Goal: Transaction & Acquisition: Purchase product/service

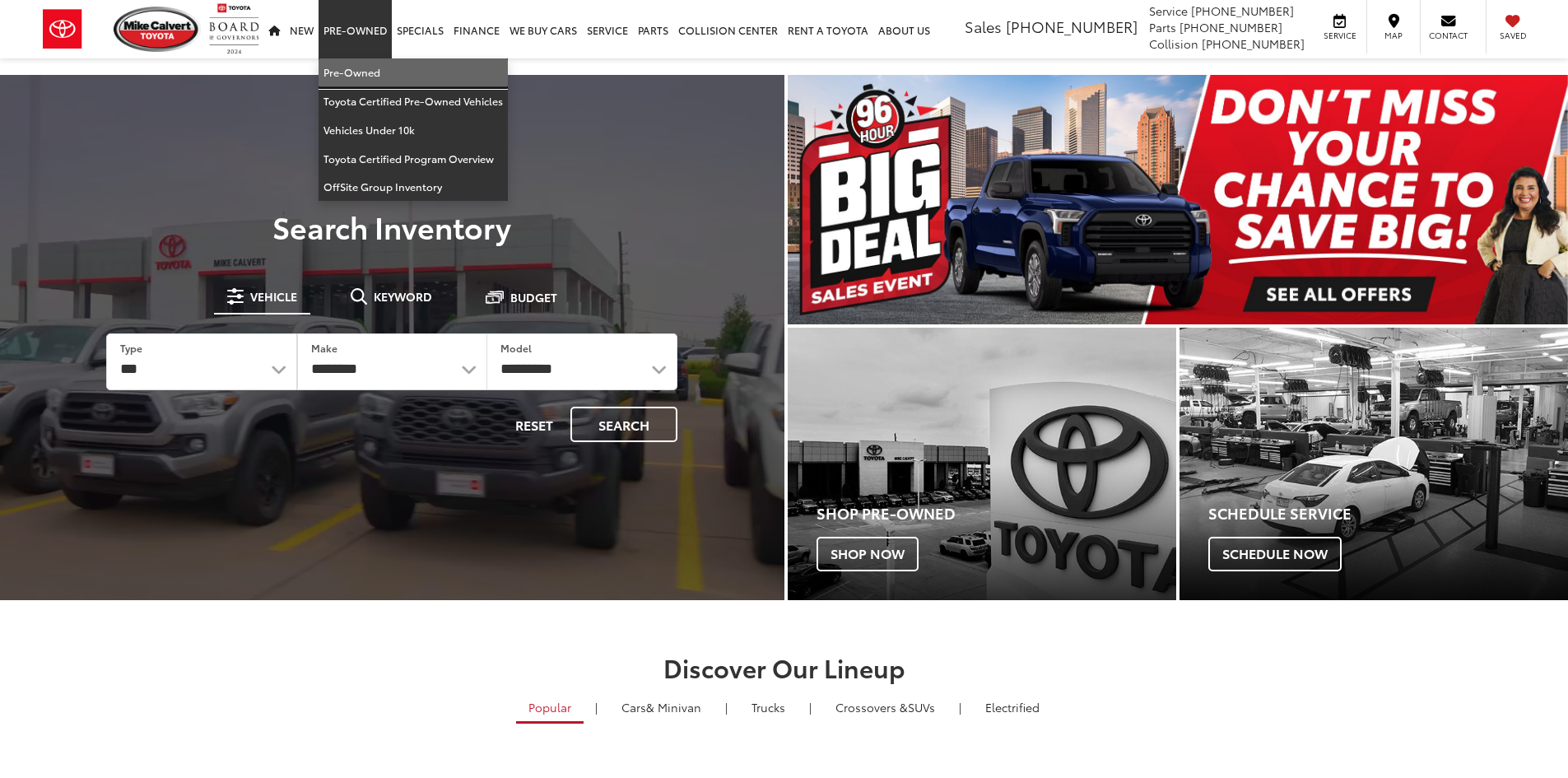
click at [354, 74] on link "Pre-Owned" at bounding box center [412, 73] width 189 height 29
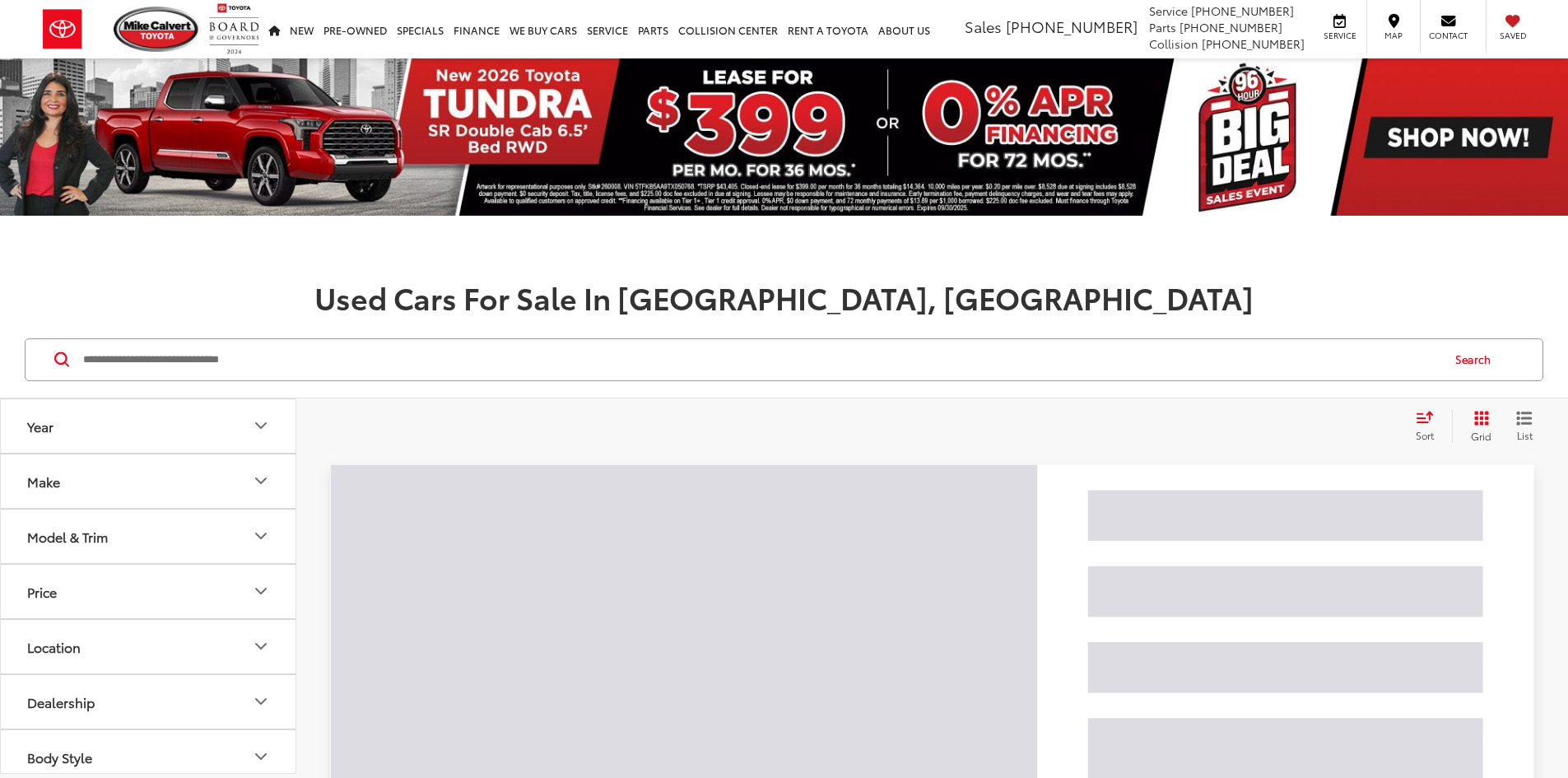
click at [434, 361] on input "Search by Make, Model, or Keyword" at bounding box center [761, 359] width 1359 height 39
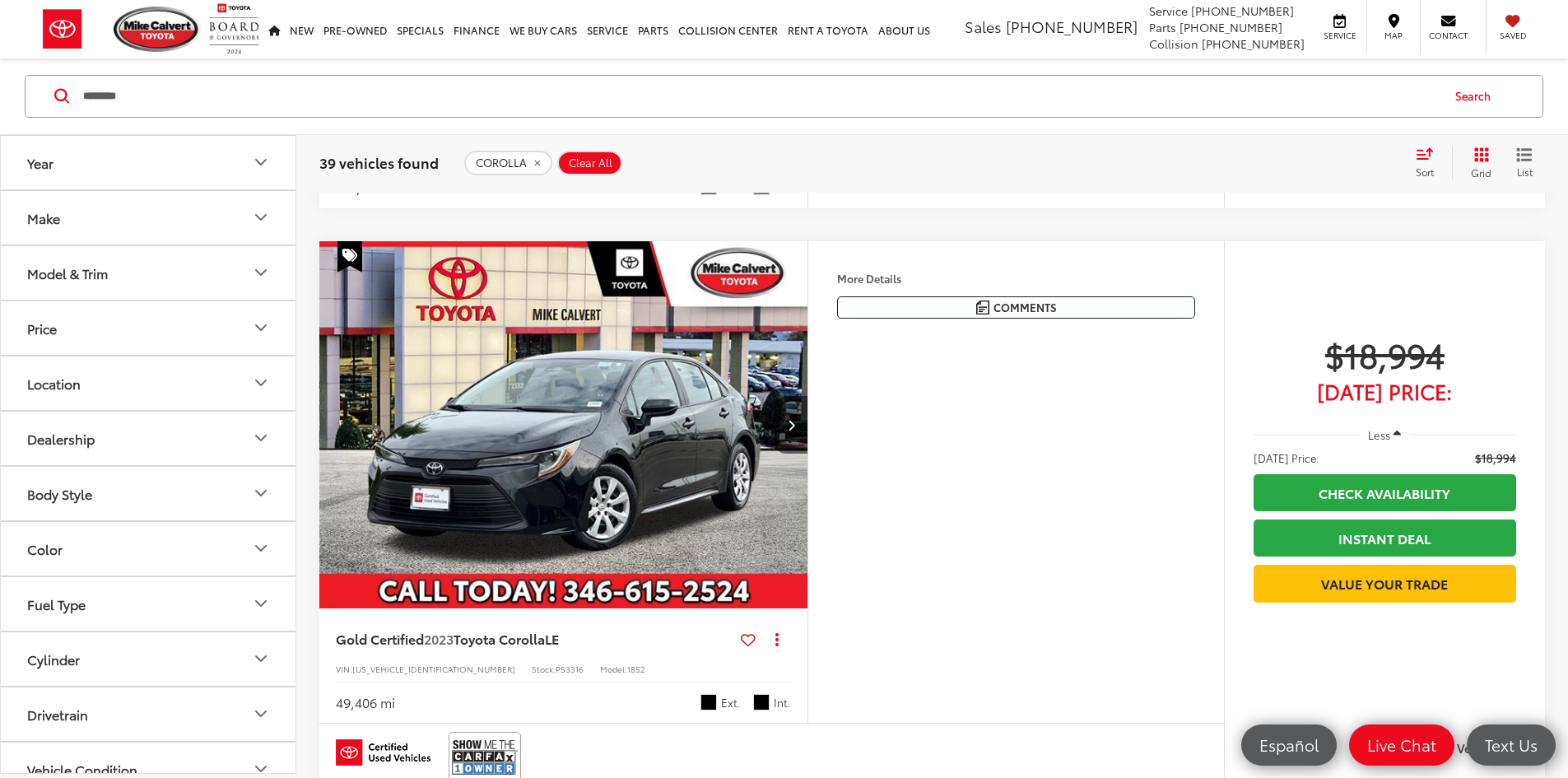
scroll to position [2305, 0]
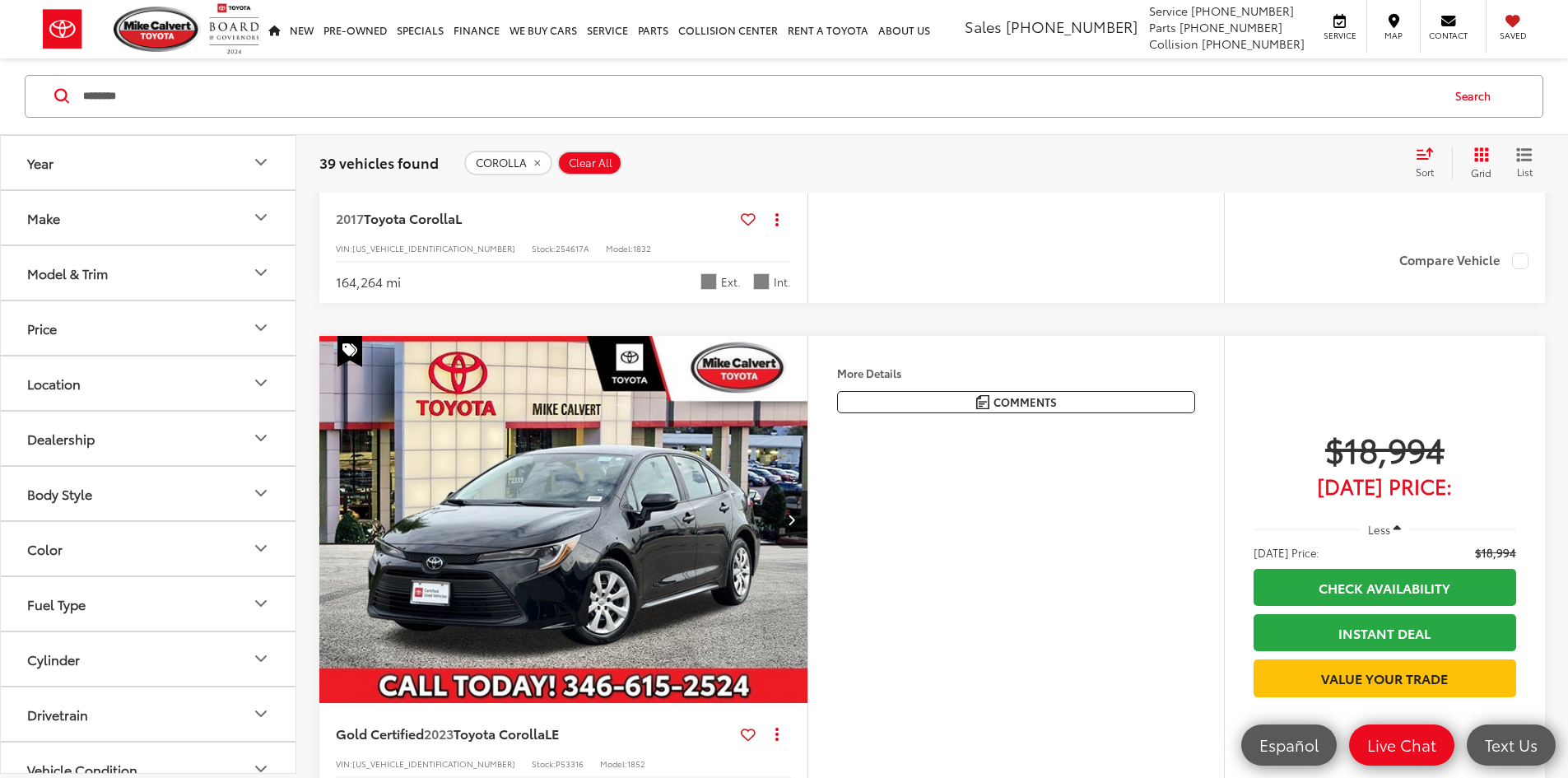
drag, startPoint x: 193, startPoint y: 103, endPoint x: 0, endPoint y: 96, distance: 193.1
click at [0, 96] on div "******* ******* corolla corolla cross corolla hybrid Search" at bounding box center [784, 97] width 1568 height 77
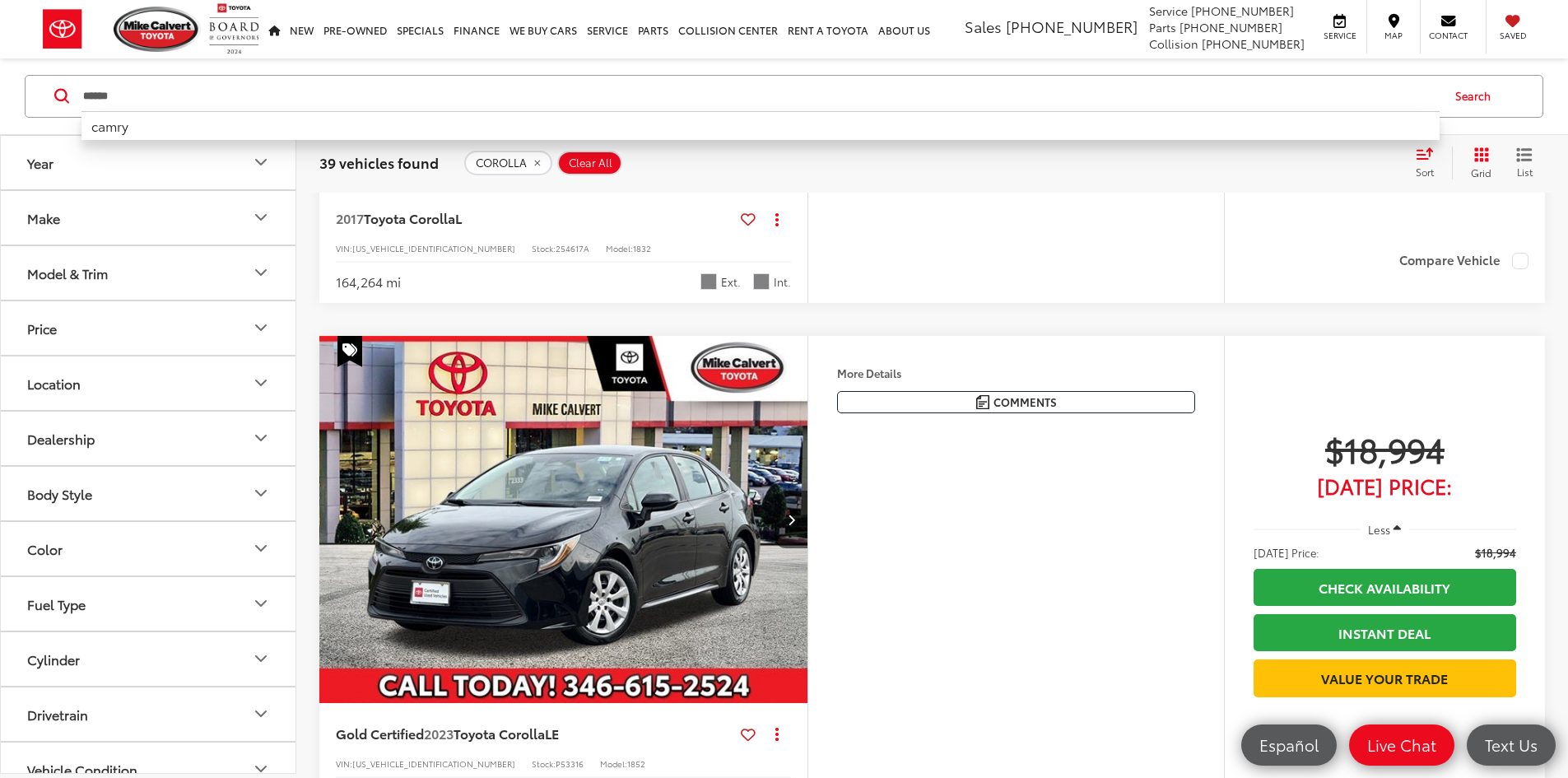
type input "*****"
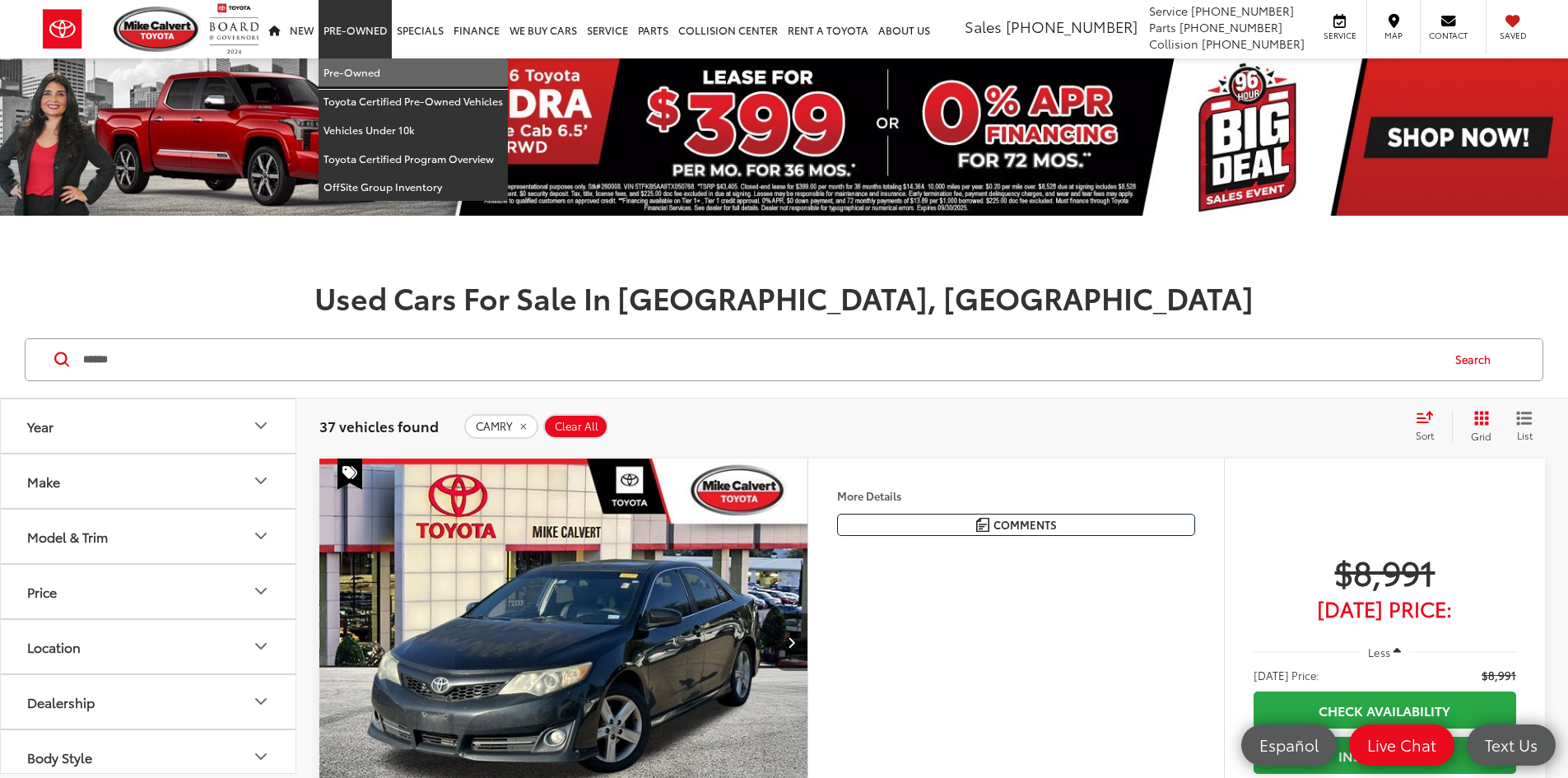
click at [366, 69] on link "Pre-Owned" at bounding box center [412, 73] width 189 height 29
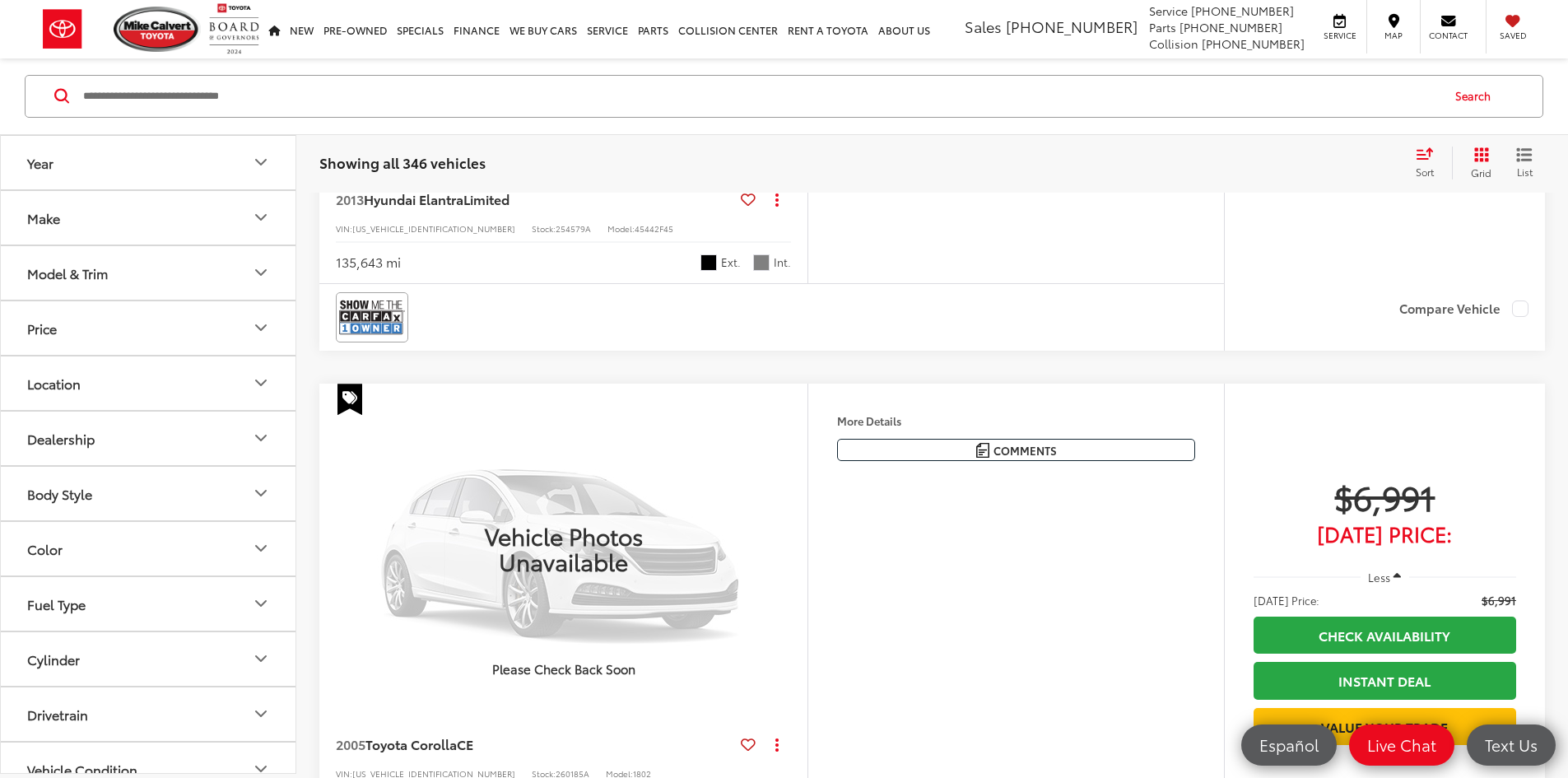
scroll to position [1729, 0]
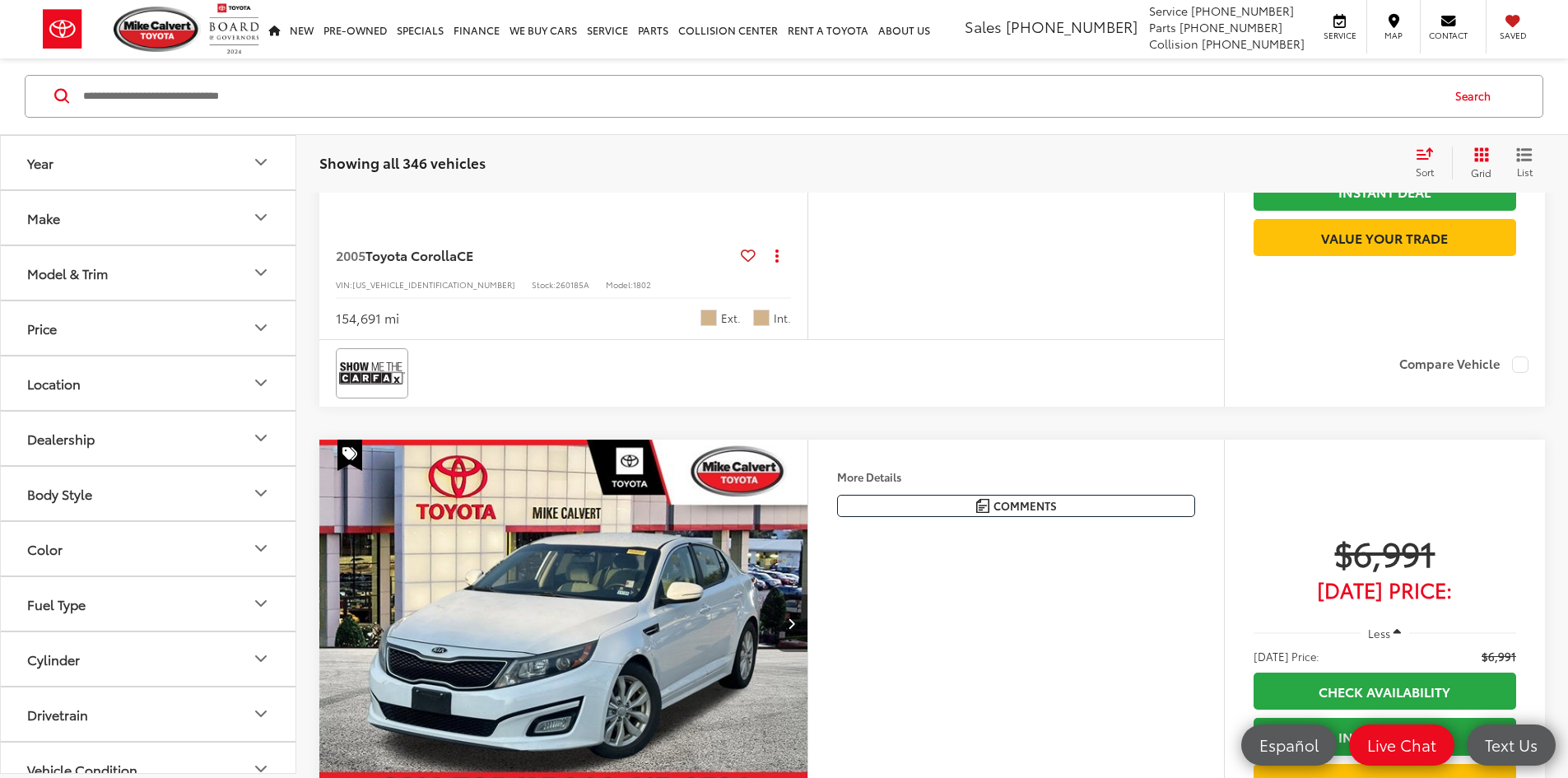
click at [214, 95] on input "Search by Make, Model, or Keyword" at bounding box center [761, 96] width 1359 height 39
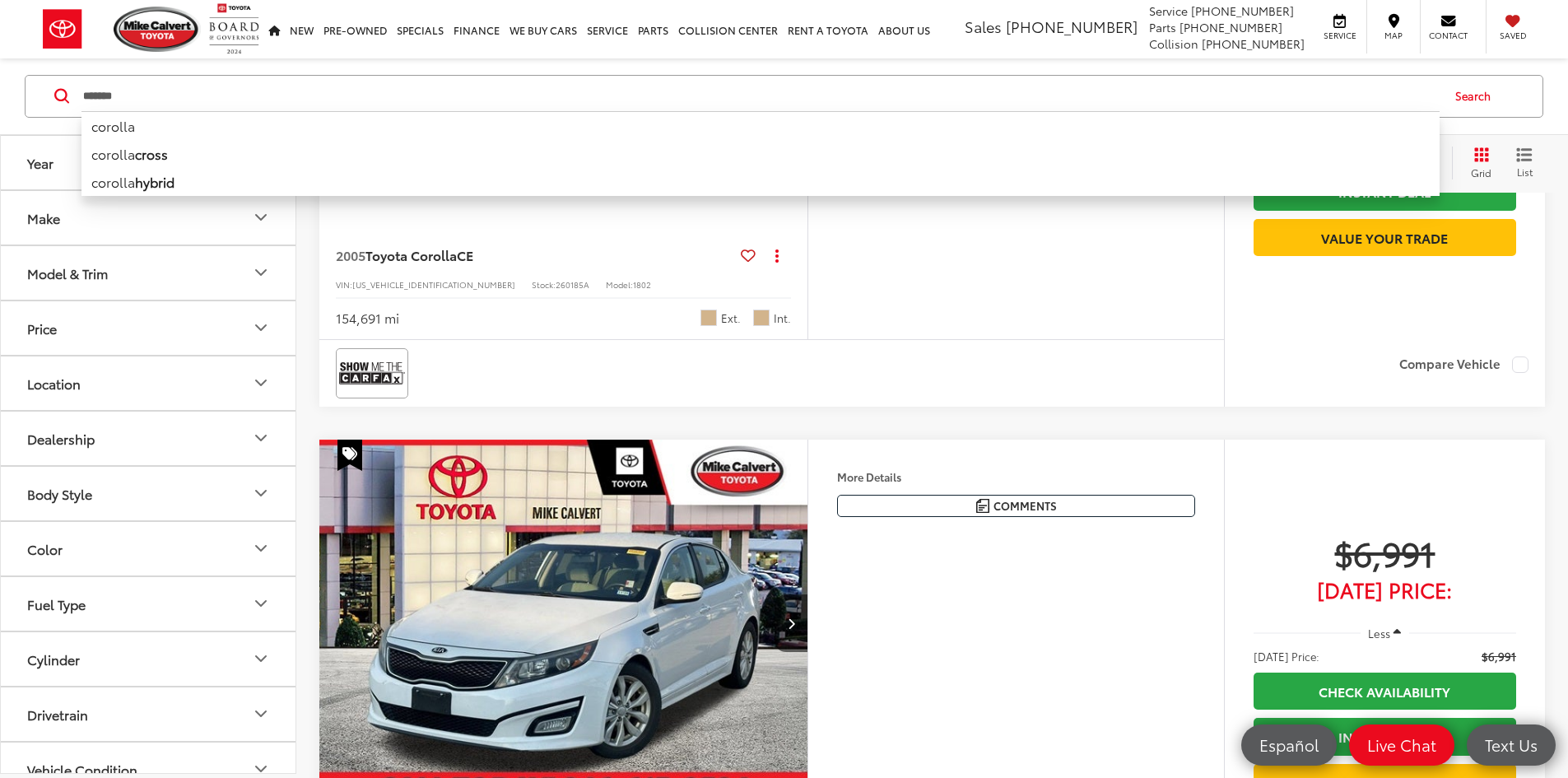
type input "*******"
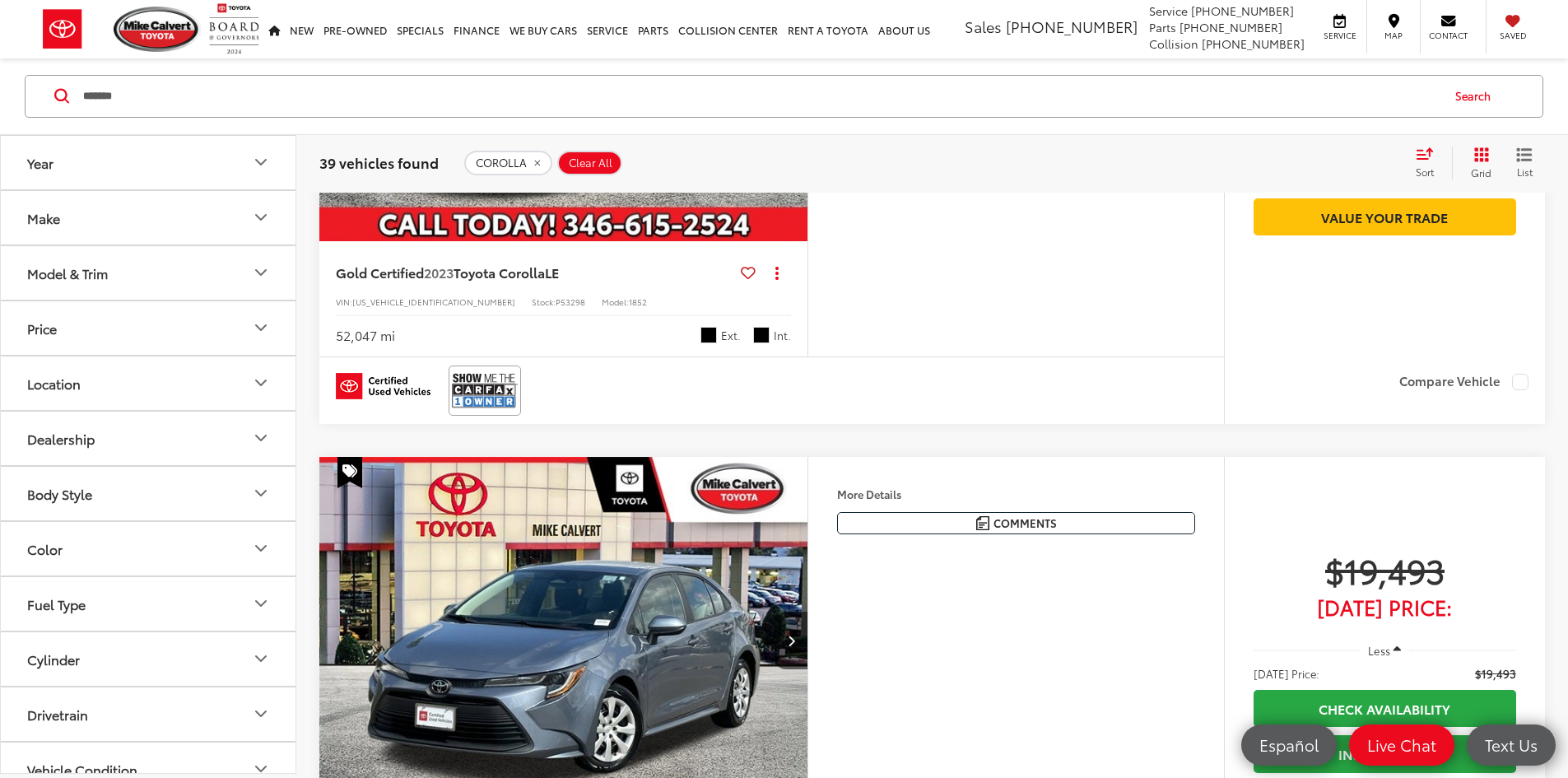
scroll to position [3144, 0]
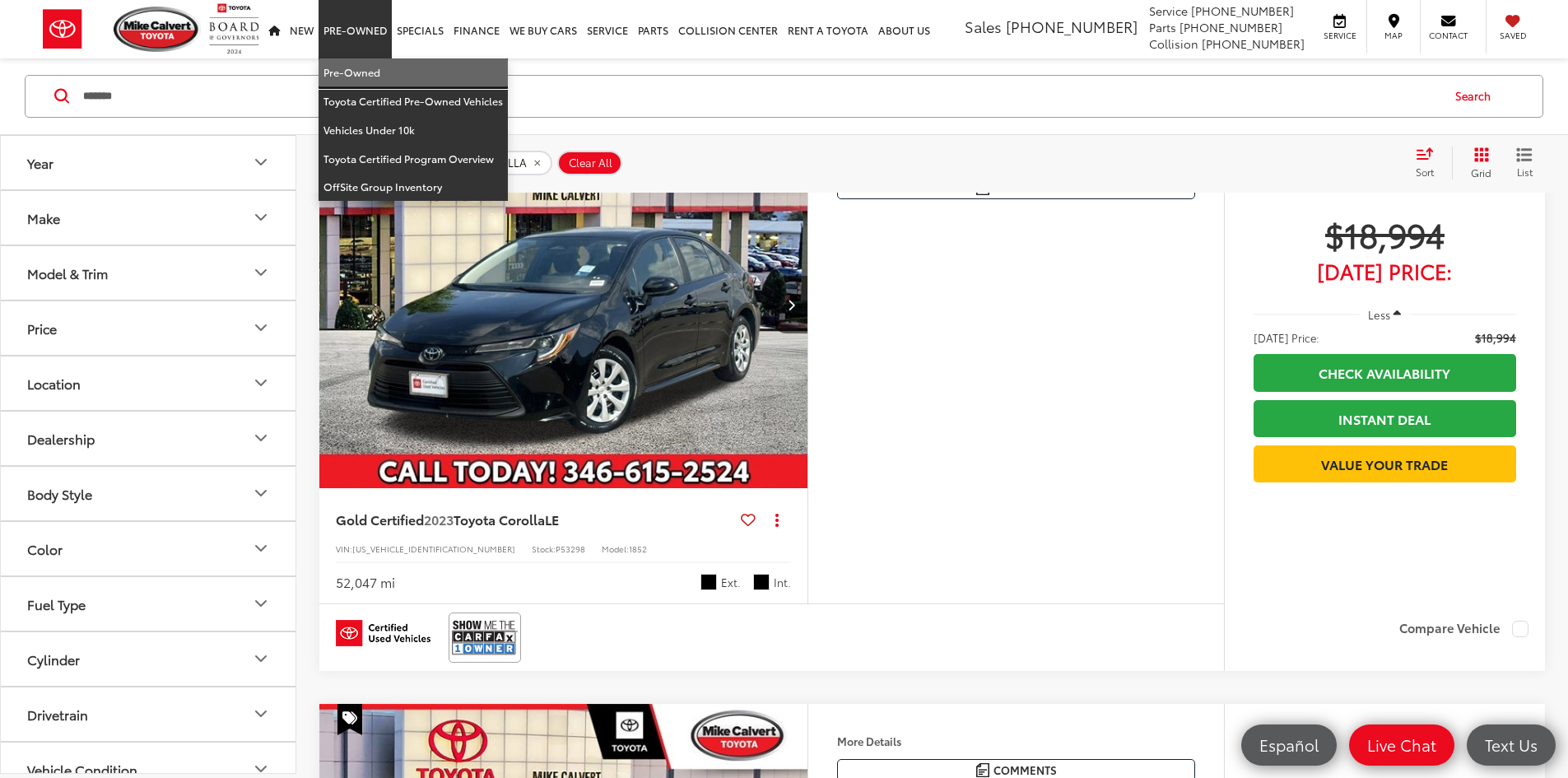
click at [360, 72] on link "Pre-Owned" at bounding box center [412, 73] width 189 height 29
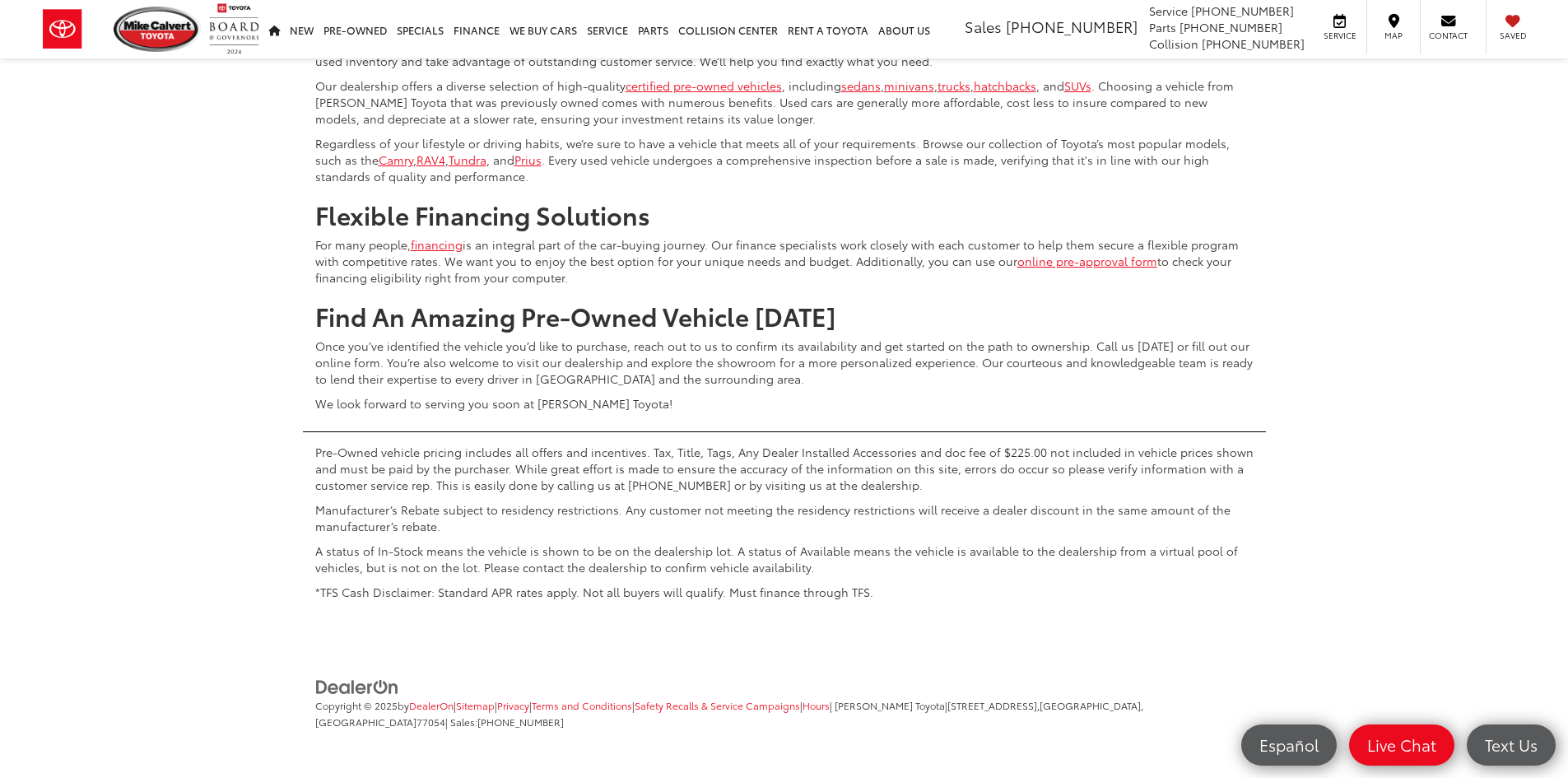
scroll to position [7985, 0]
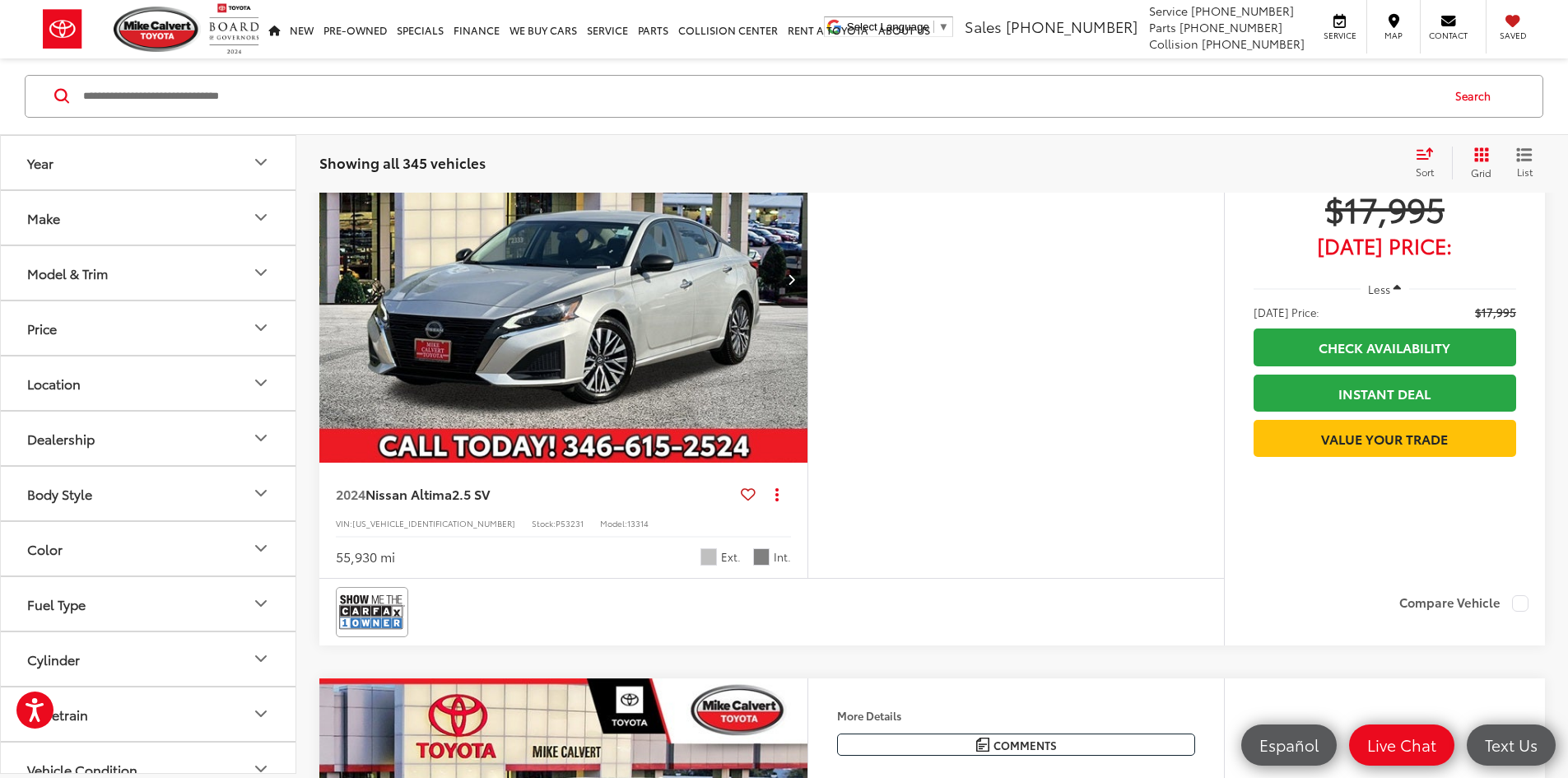
scroll to position [4544, 0]
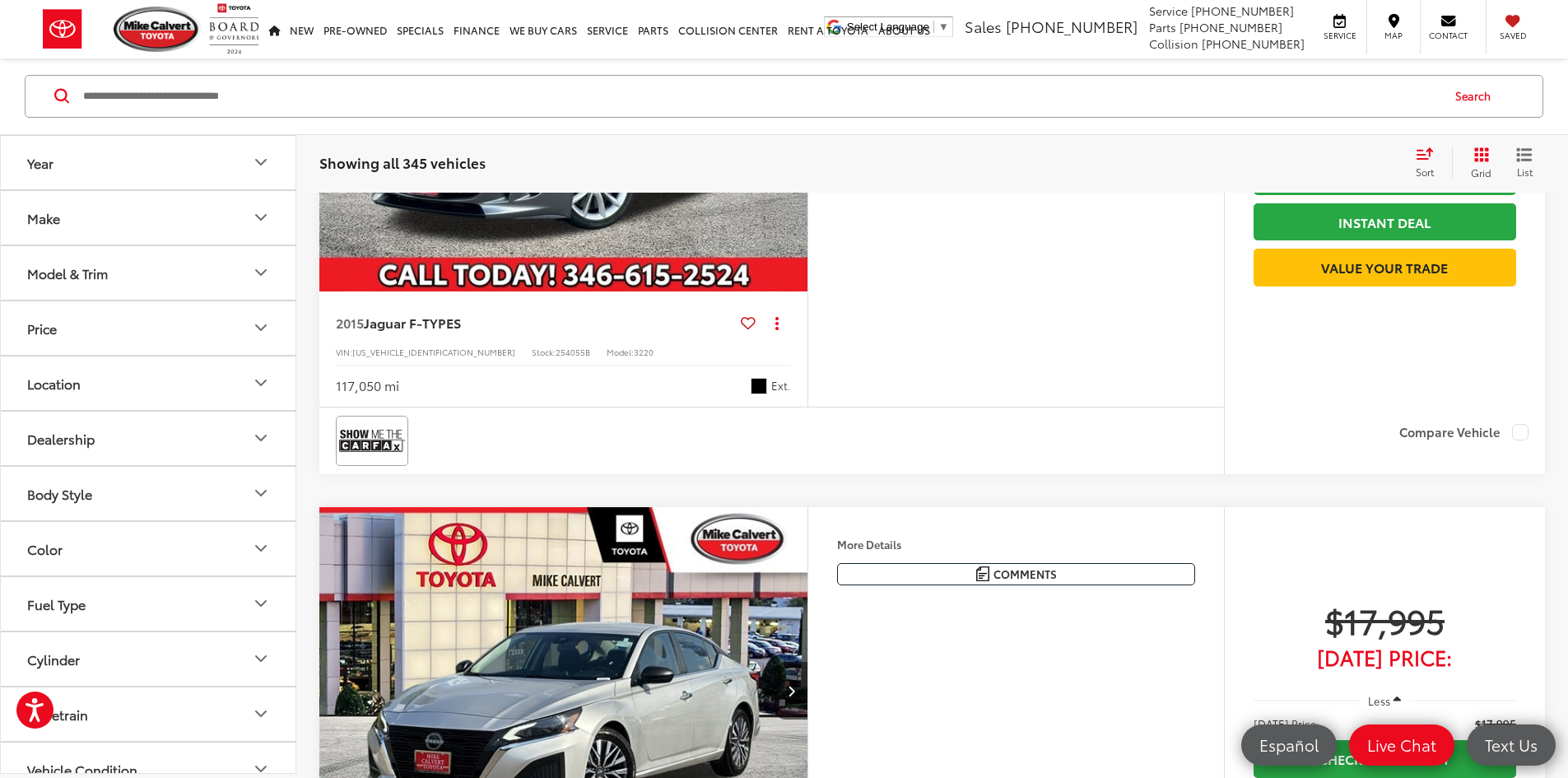
click at [180, 86] on input "Search by Make, Model, or Keyword" at bounding box center [761, 96] width 1359 height 39
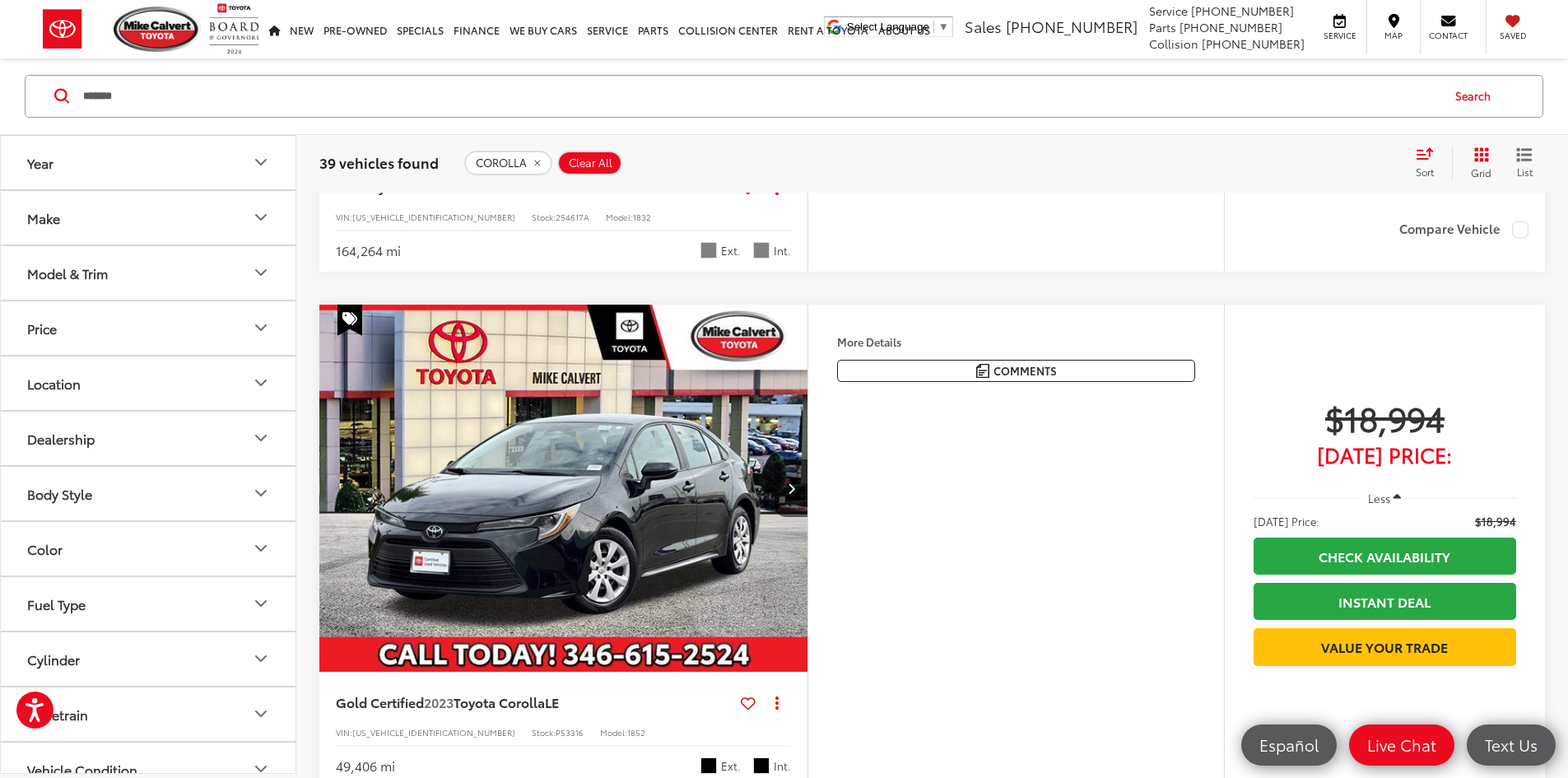
scroll to position [2140, 0]
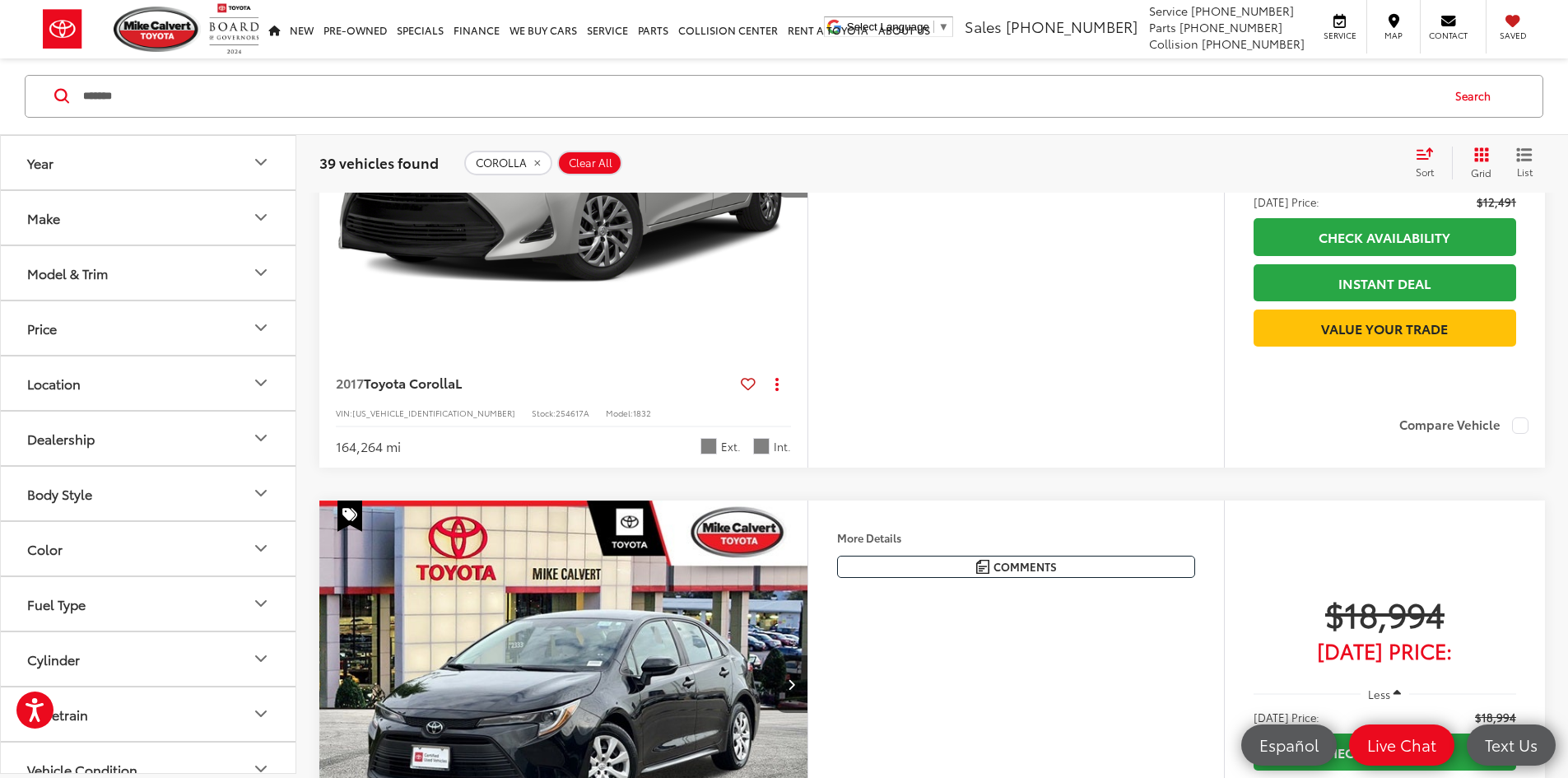
click at [795, 175] on icon "Next image" at bounding box center [792, 168] width 7 height 12
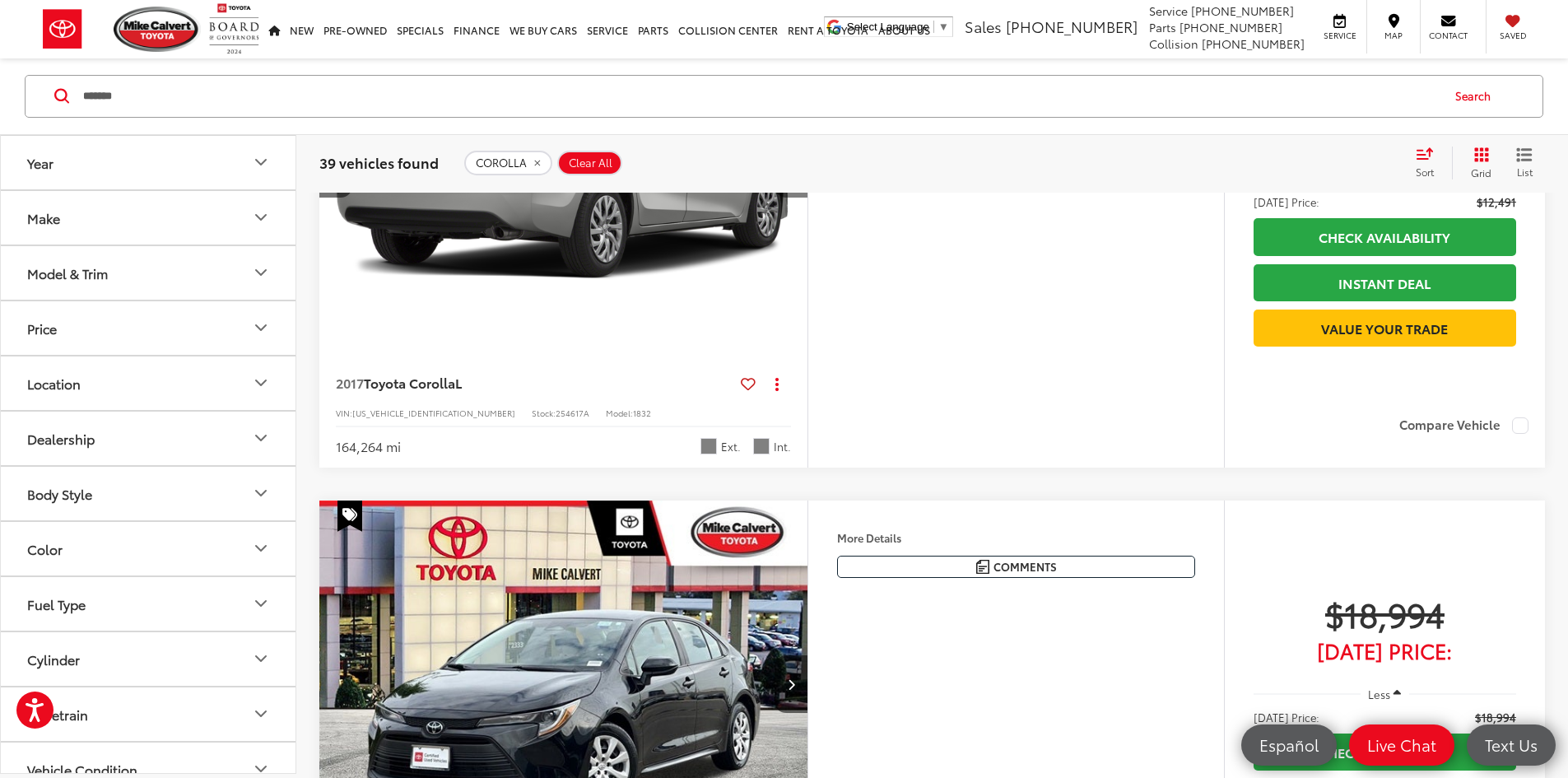
click at [795, 175] on icon "Next image" at bounding box center [792, 168] width 7 height 12
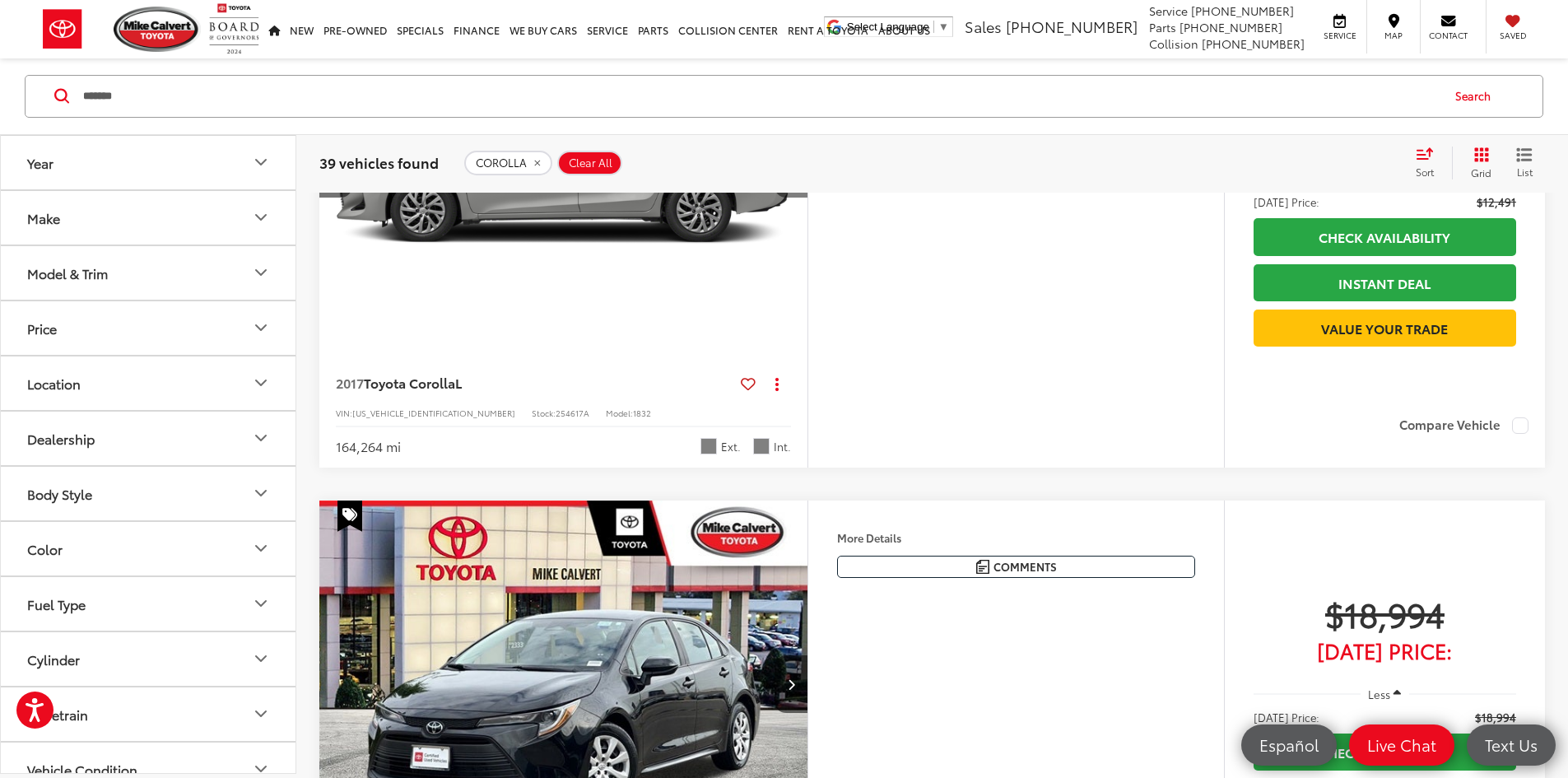
click at [795, 175] on icon "Next image" at bounding box center [792, 168] width 7 height 12
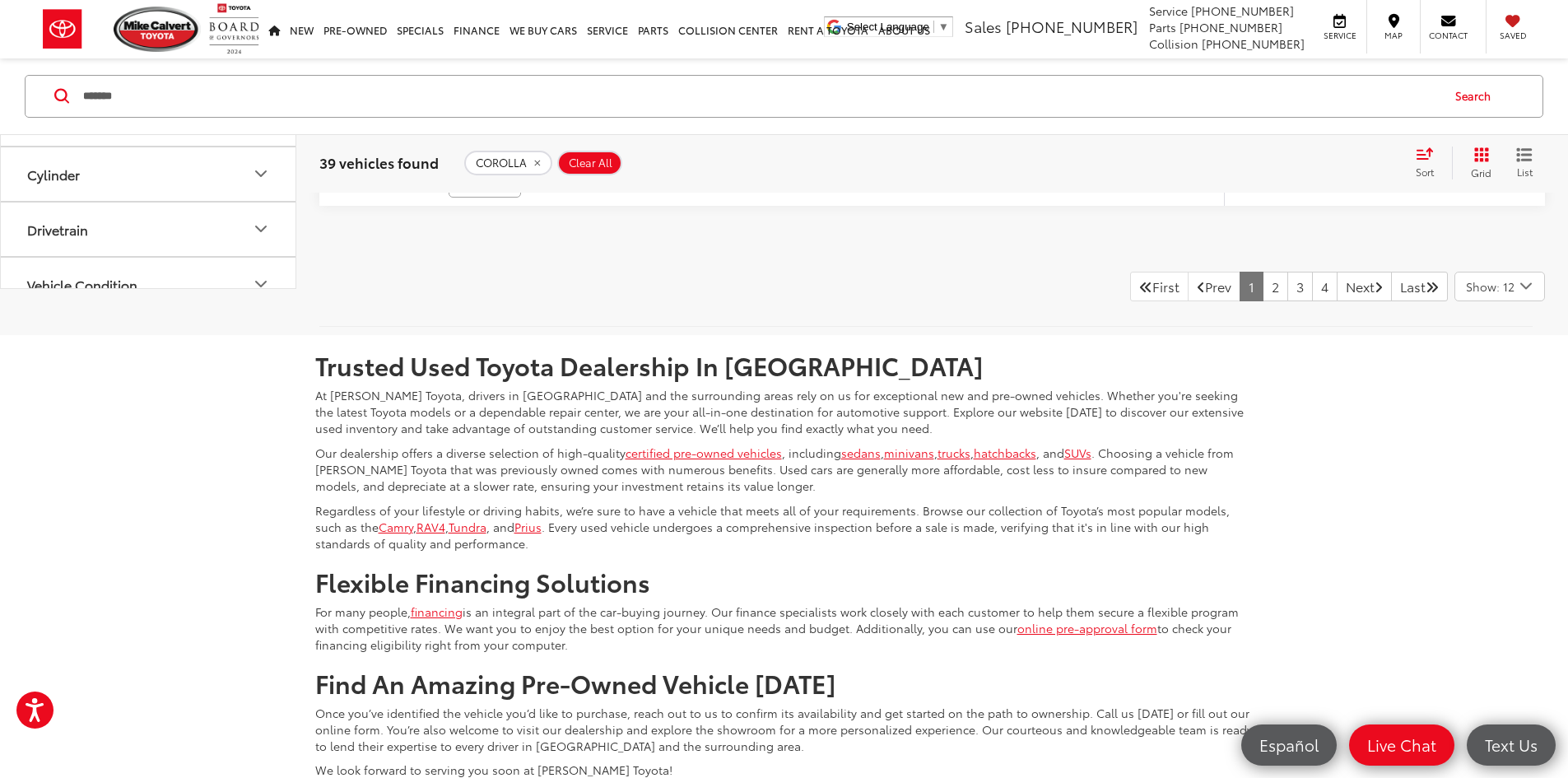
scroll to position [6997, 0]
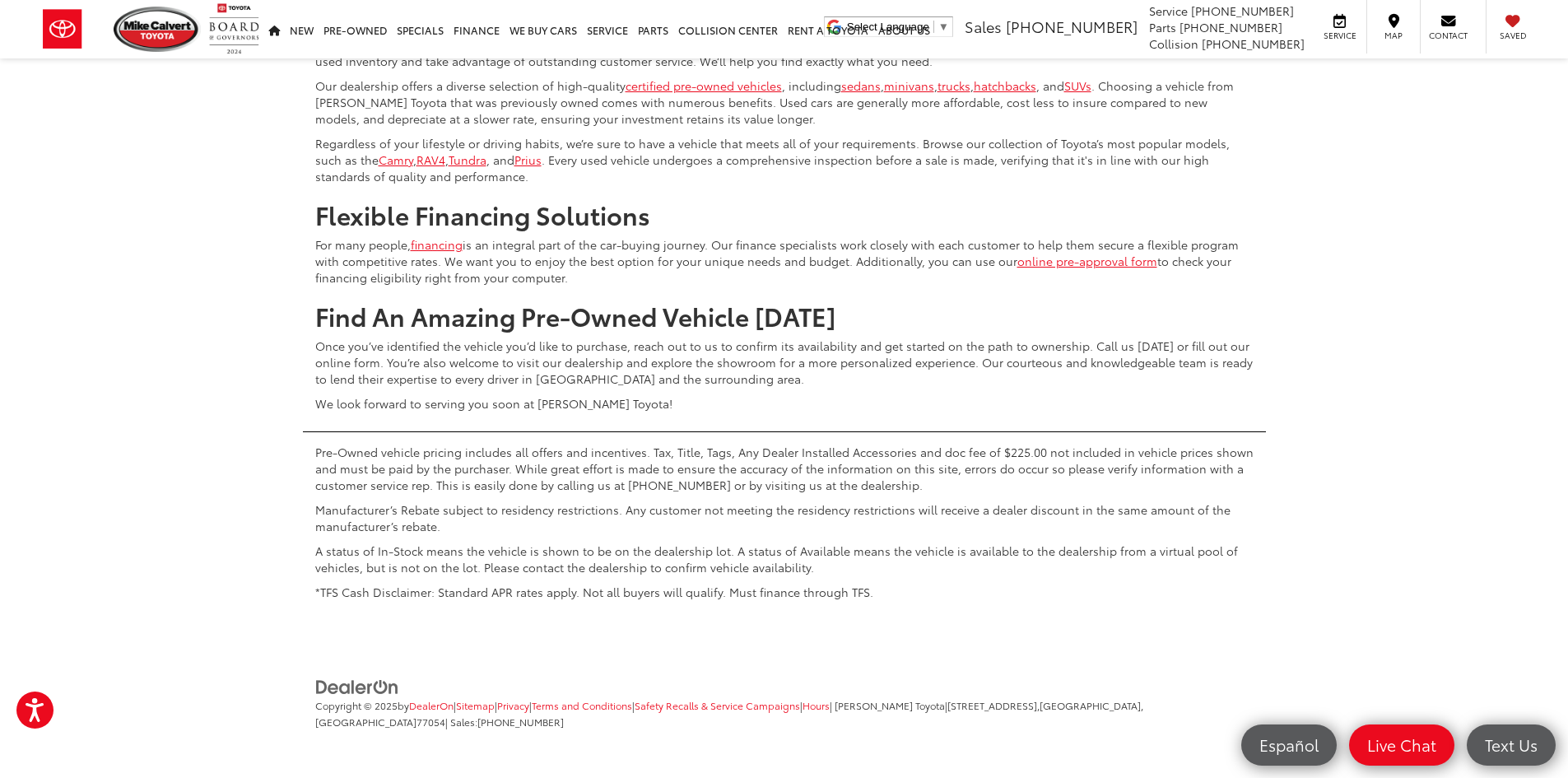
scroll to position [8149, 0]
drag, startPoint x: 144, startPoint y: 94, endPoint x: 5, endPoint y: 91, distance: 139.0
type input "*"
type input "*******"
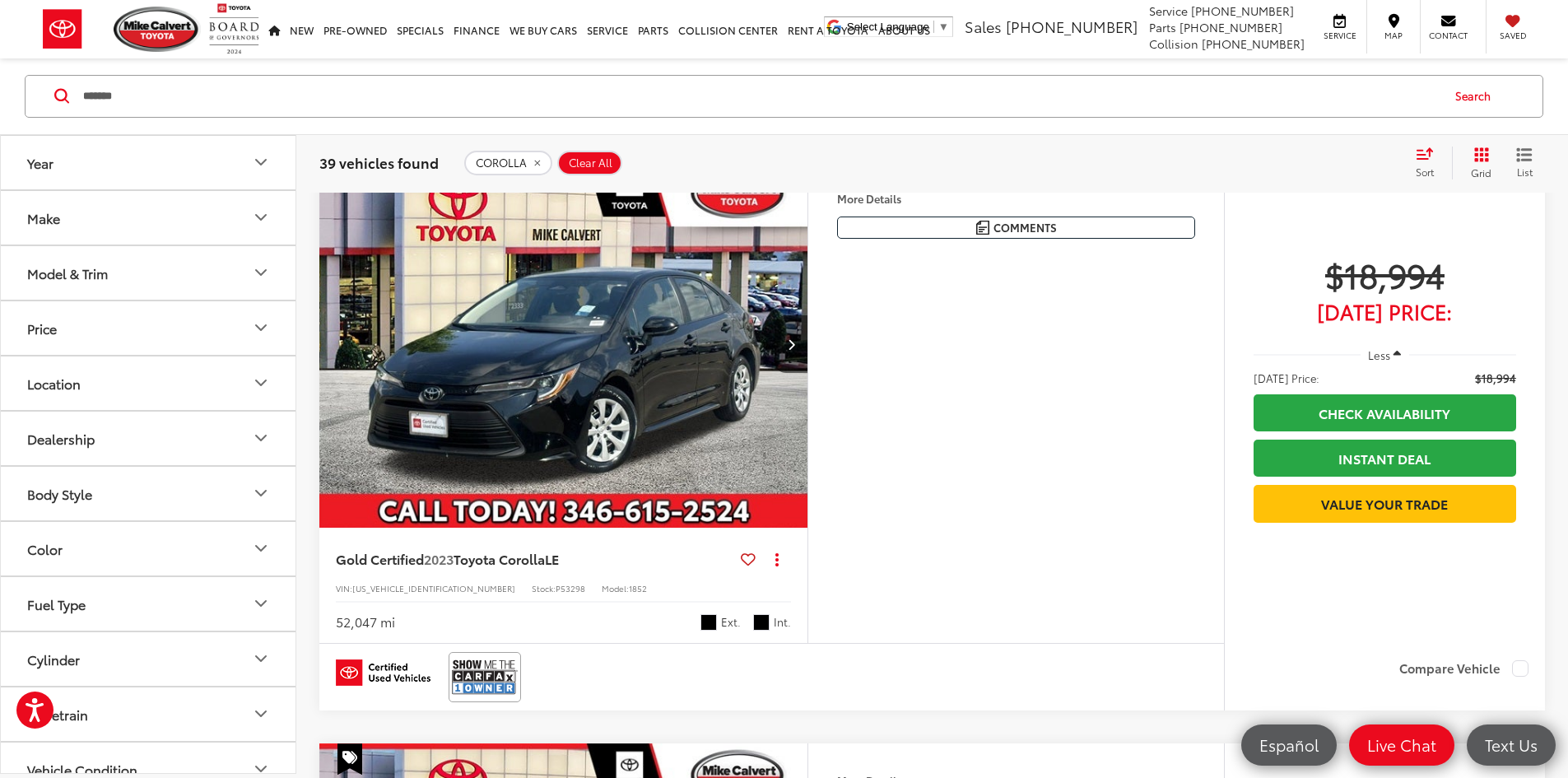
scroll to position [2650, 0]
